Goal: Check status: Check status

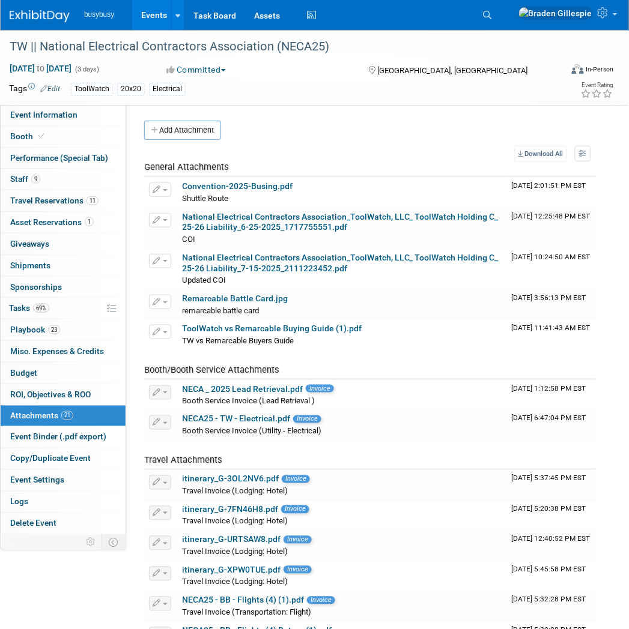
drag, startPoint x: 44, startPoint y: 19, endPoint x: 63, endPoint y: 47, distance: 33.3
click at [44, 19] on img at bounding box center [40, 16] width 60 height 12
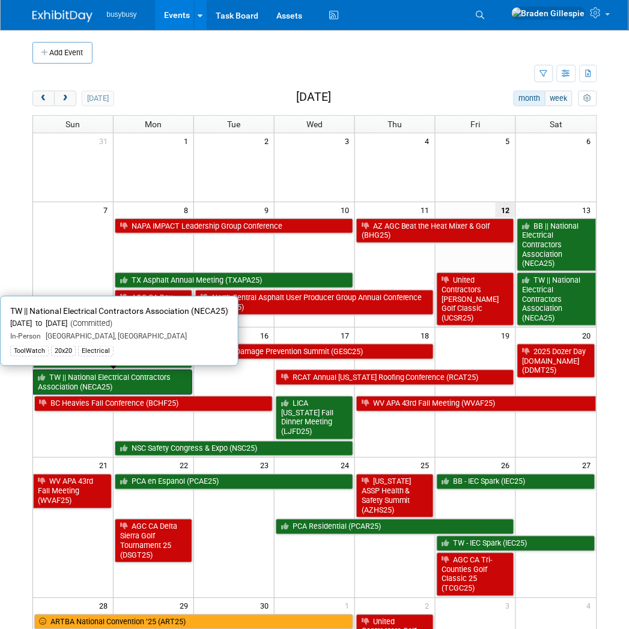
click at [135, 376] on link "TW || National Electrical Contractors Association (NECA25)" at bounding box center [113, 382] width 160 height 25
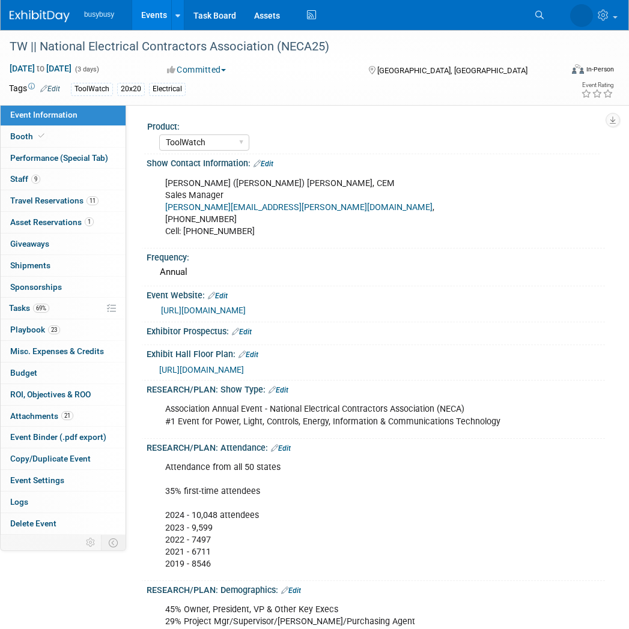
select select "ToolWatch"
click at [224, 365] on span "[URL][DOMAIN_NAME]" at bounding box center [201, 370] width 85 height 10
click at [61, 203] on span "Travel Reservations 11" at bounding box center [54, 201] width 88 height 10
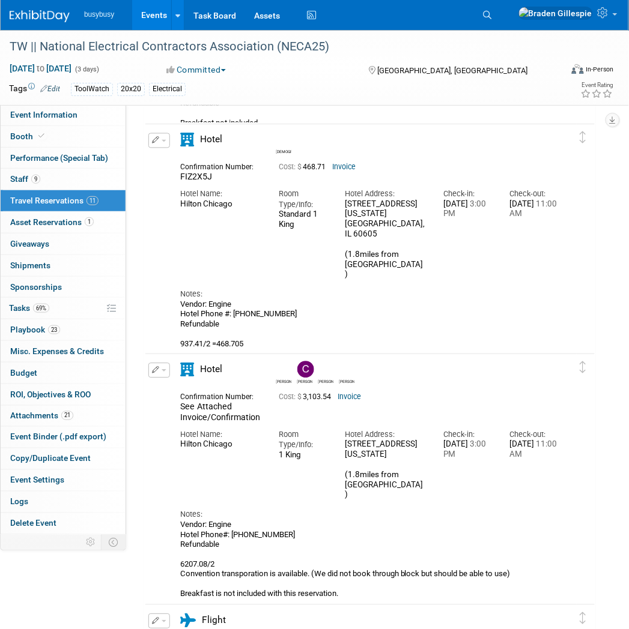
scroll to position [1268, 0]
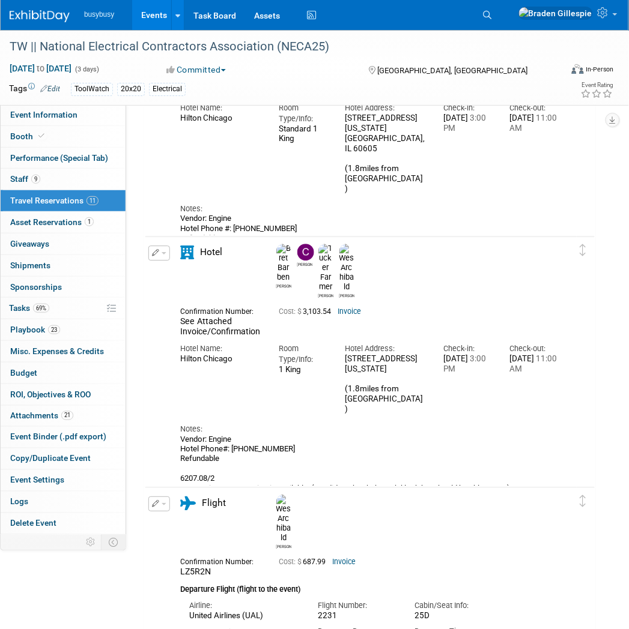
click at [448, 238] on td "Delete Reservation Bret Chris Tucker Wes Cost: $" at bounding box center [360, 382] width 431 height 291
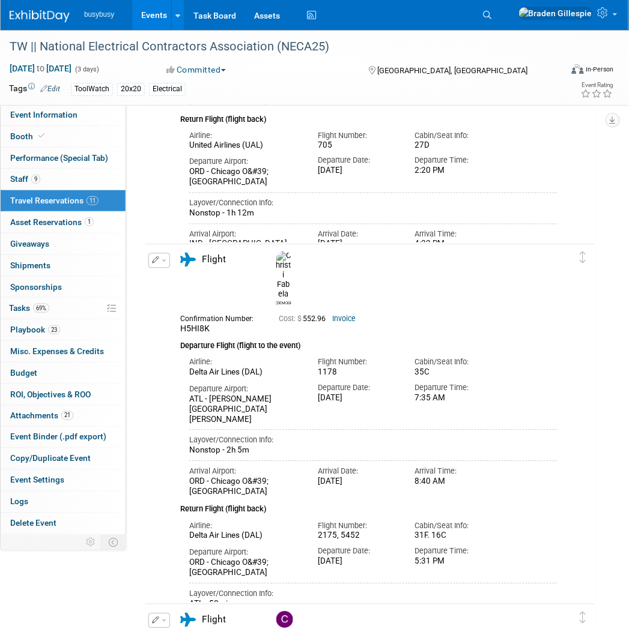
scroll to position [1905, 0]
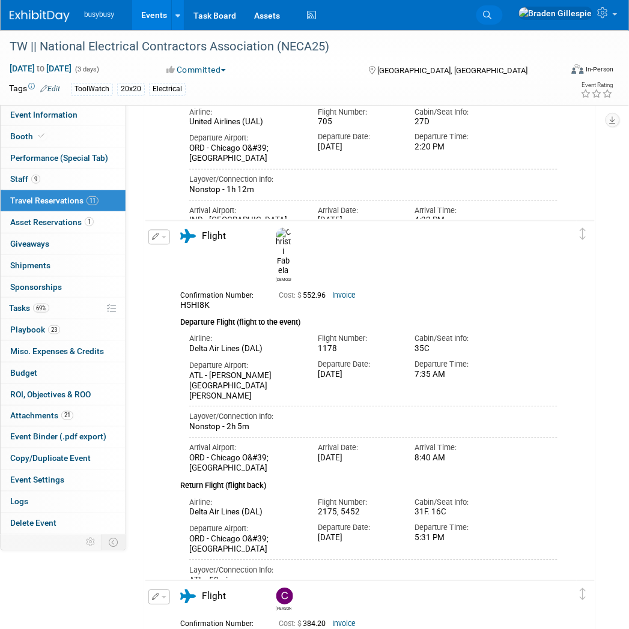
click at [503, 15] on link "Search" at bounding box center [489, 14] width 26 height 19
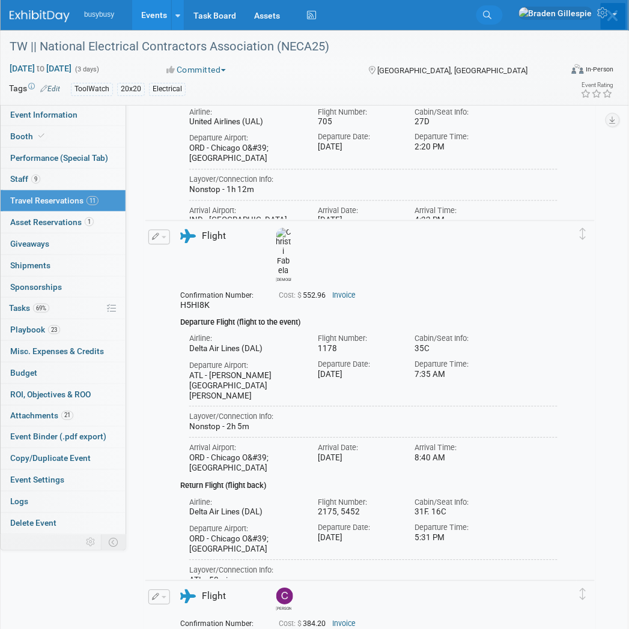
scroll to position [0, 0]
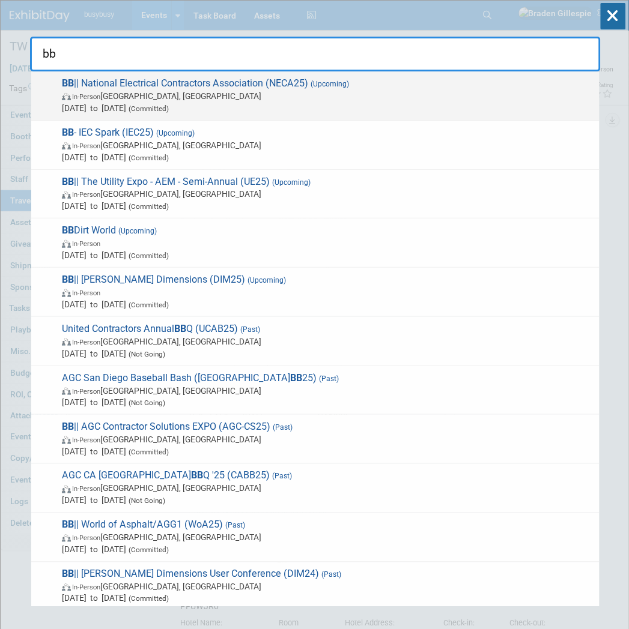
type input "bb"
click at [422, 113] on div "BB || National Electrical Contractors Association (NECA25) (Upcoming) In-Person…" at bounding box center [315, 95] width 568 height 49
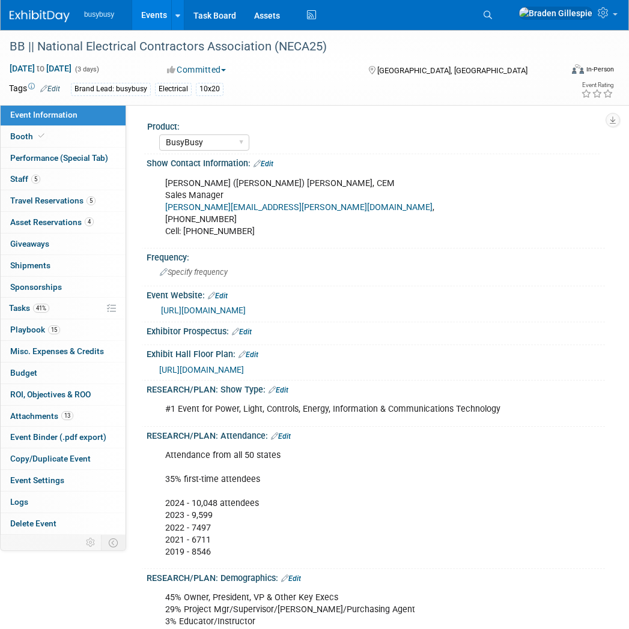
select select "BusyBusy"
click at [80, 196] on span "Travel Reservations 5" at bounding box center [52, 201] width 85 height 10
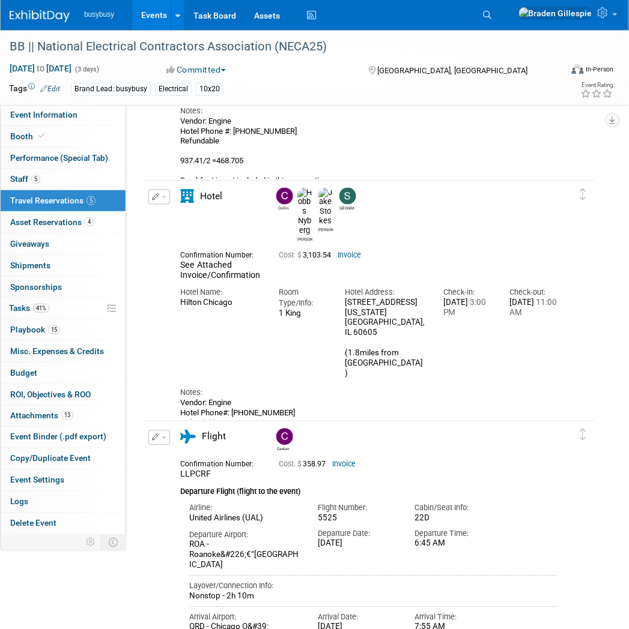
scroll to position [56, 0]
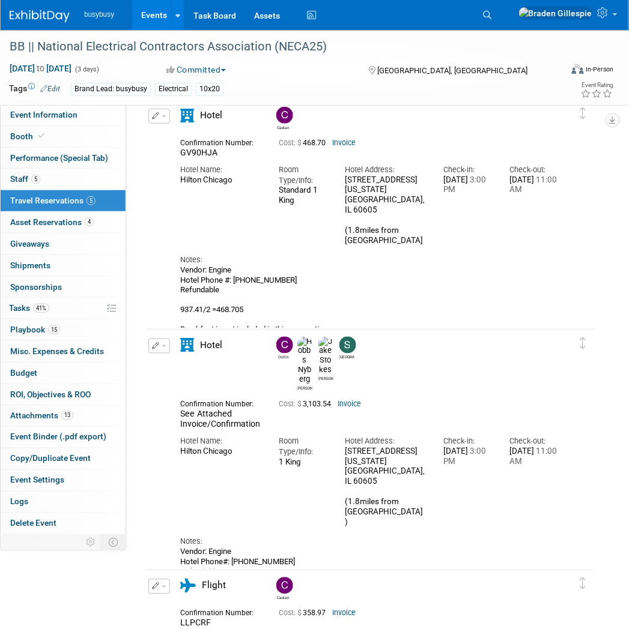
click at [432, 275] on div "Vendor: Engine Hotel Phone #: 312.922.4400 Refundable 937.41/2 =468.705 Breakfa…" at bounding box center [368, 304] width 377 height 79
click at [46, 2] on div at bounding box center [47, 11] width 74 height 22
click at [40, 27] on div "busybusy Events Add Event Bulk Upload Events Shareable Event Boards Recently Vi…" at bounding box center [307, 15] width 594 height 30
click at [43, 19] on img at bounding box center [40, 16] width 60 height 12
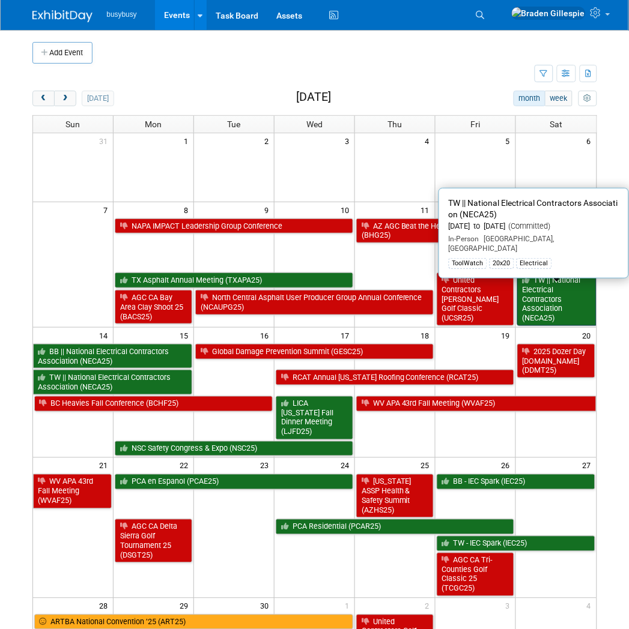
click at [557, 303] on link "TW || National Electrical Contractors Association (NECA25)" at bounding box center [556, 299] width 79 height 53
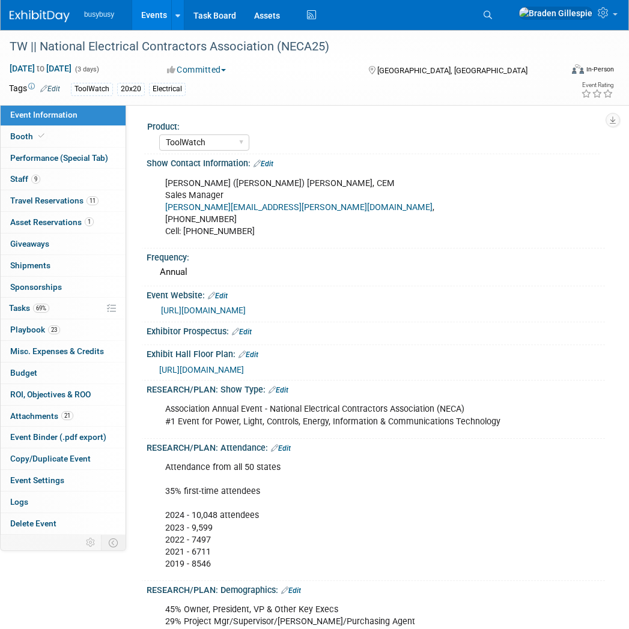
select select "ToolWatch"
click at [79, 201] on span "Travel Reservations 11" at bounding box center [54, 201] width 88 height 10
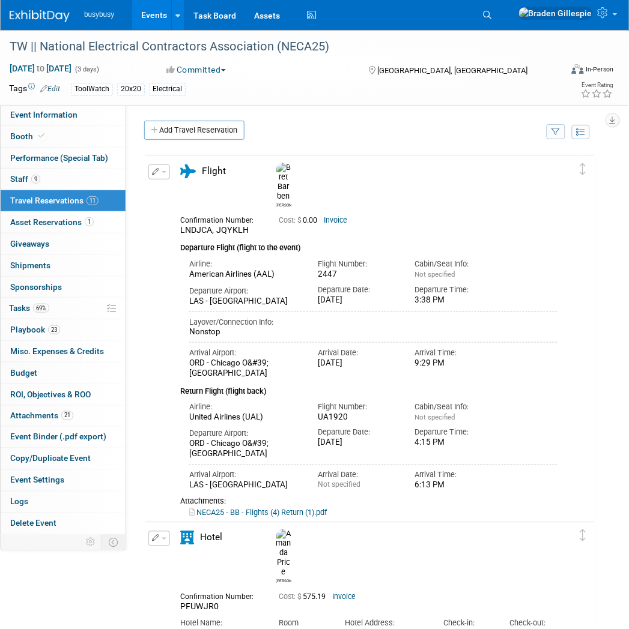
click at [508, 280] on div "Departure Airport: [GEOGRAPHIC_DATA] Departure Date: [DATE] Departure Time: 3:3…" at bounding box center [373, 293] width 386 height 27
click at [519, 254] on div "Airline: American Airlines (AAL) Flight Number: 2447" at bounding box center [373, 267] width 386 height 26
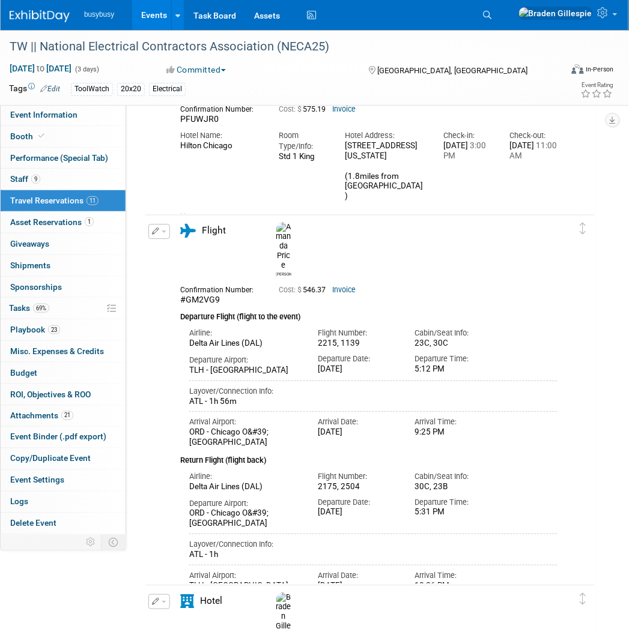
scroll to position [549, 0]
